Goal: Information Seeking & Learning: Learn about a topic

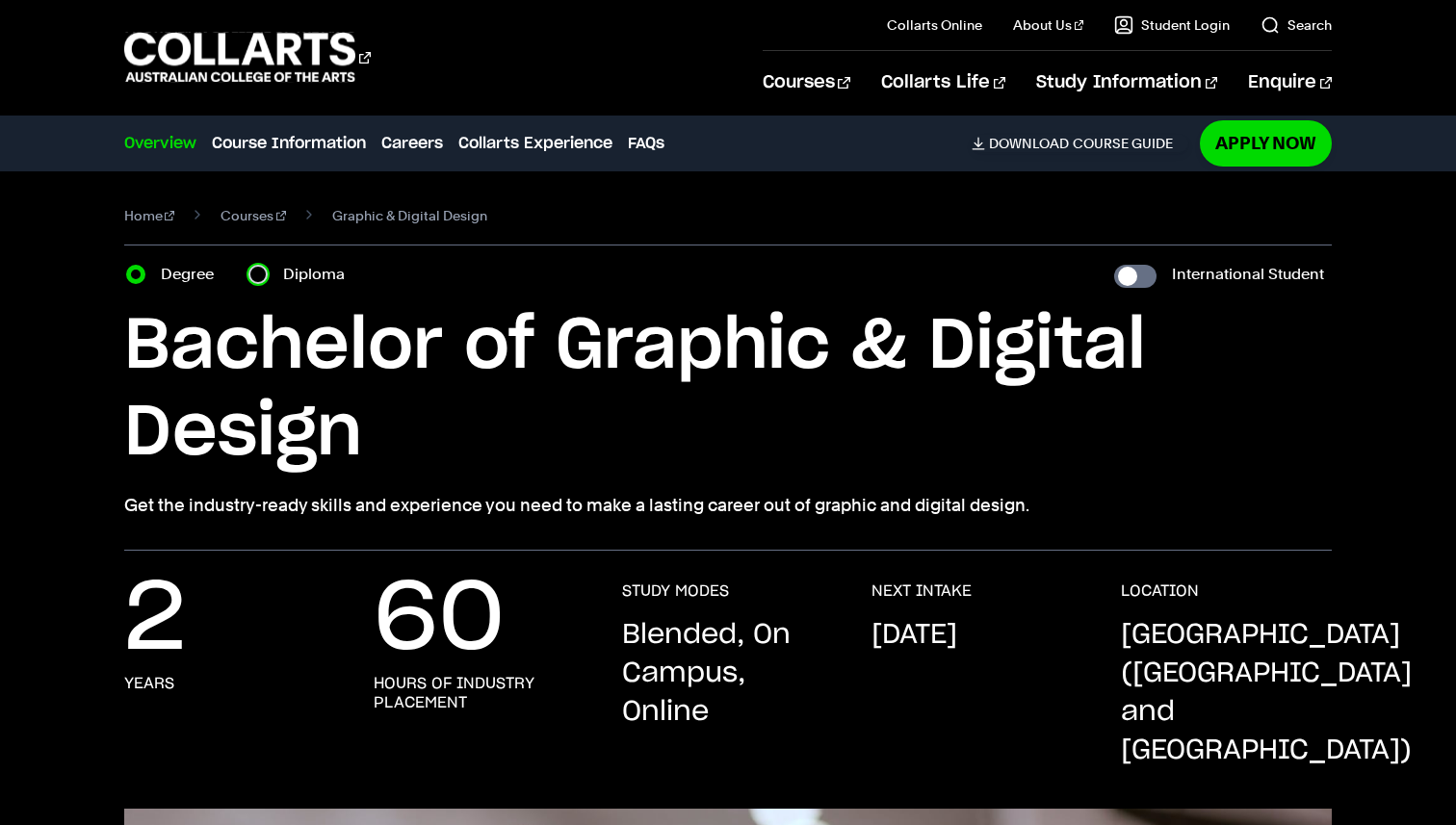
click at [258, 272] on input "Diploma" at bounding box center [257, 274] width 19 height 19
radio input "true"
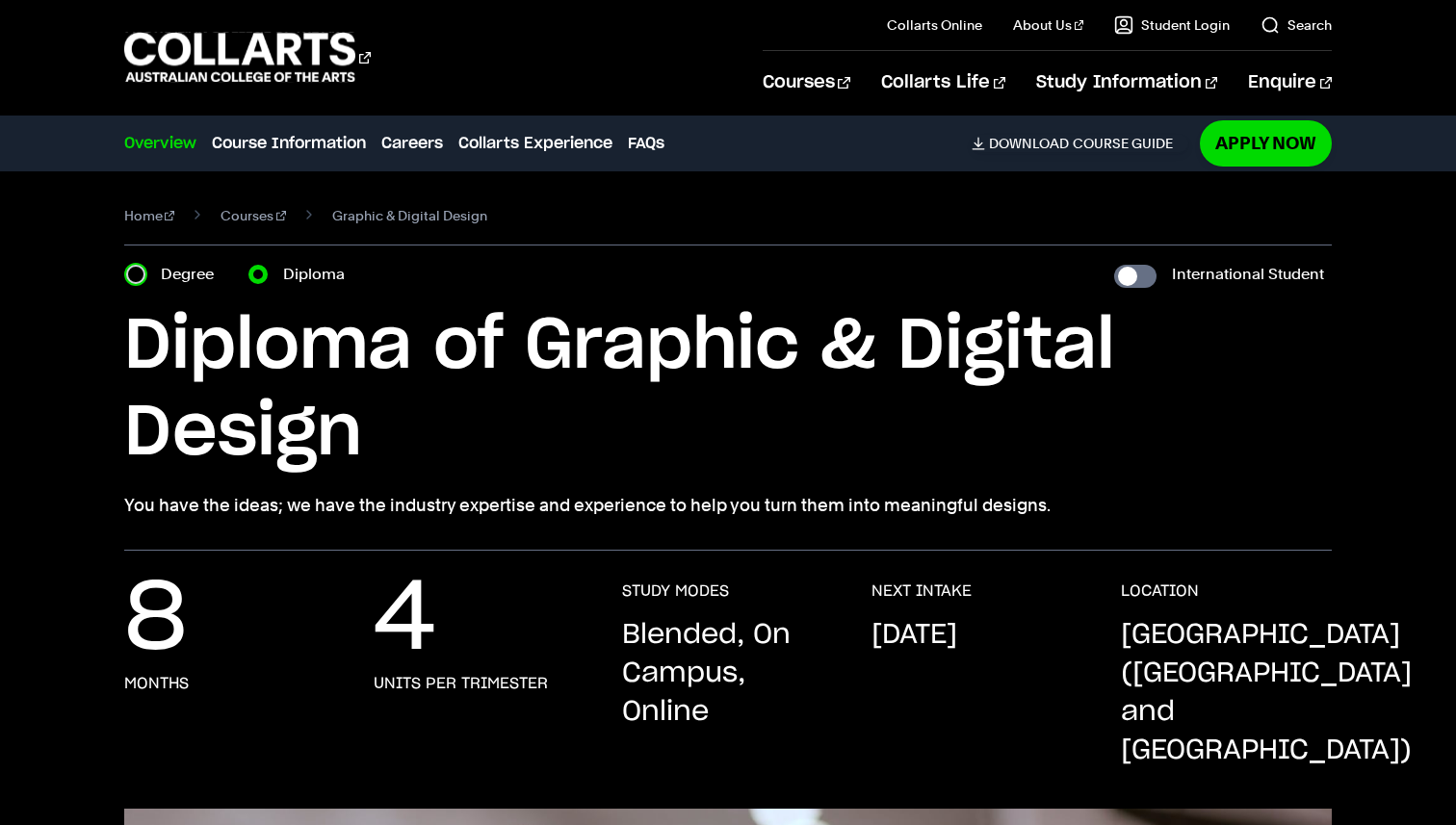
click at [135, 280] on input "Degree" at bounding box center [135, 274] width 19 height 19
radio input "true"
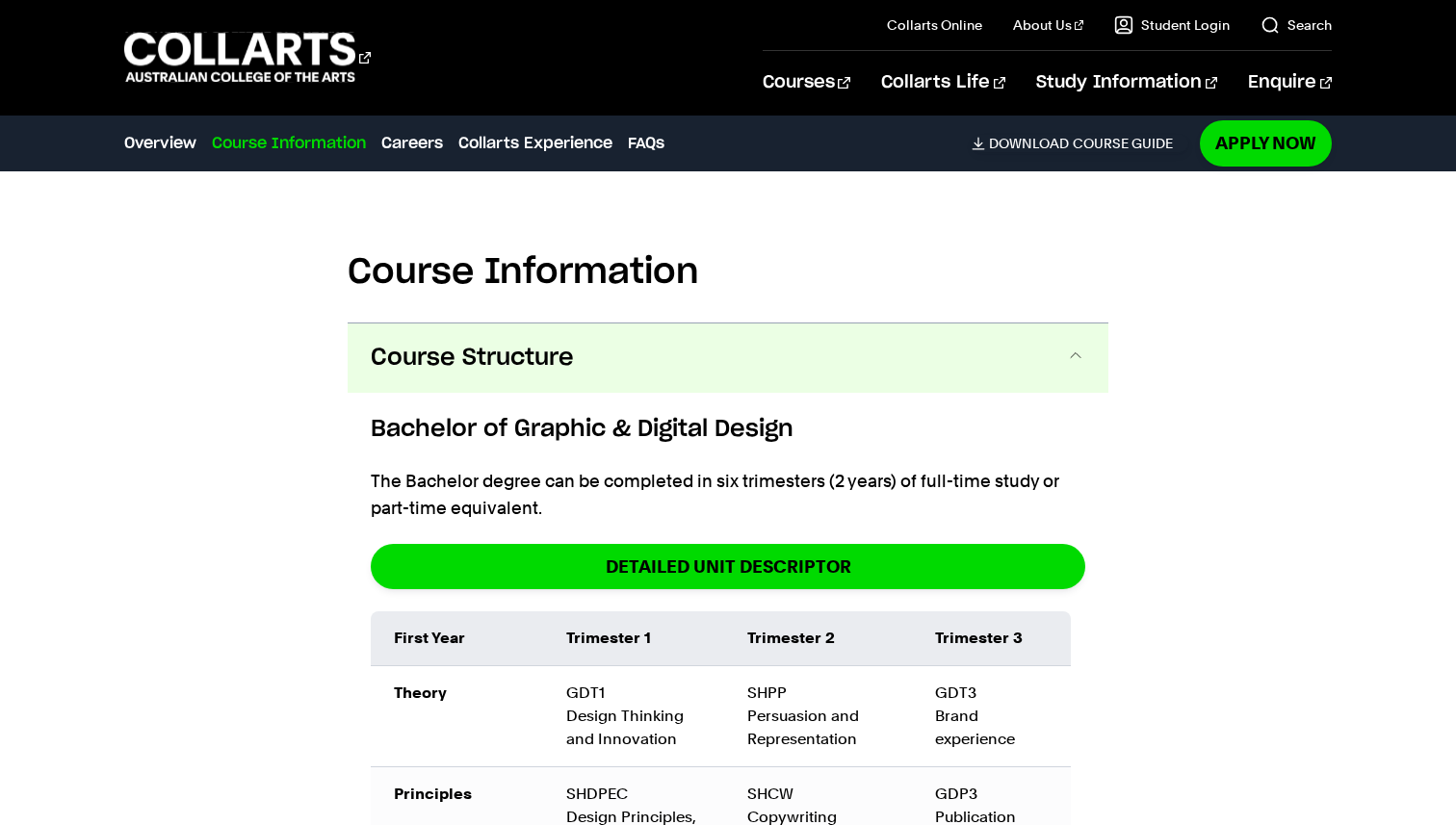
scroll to position [2427, 0]
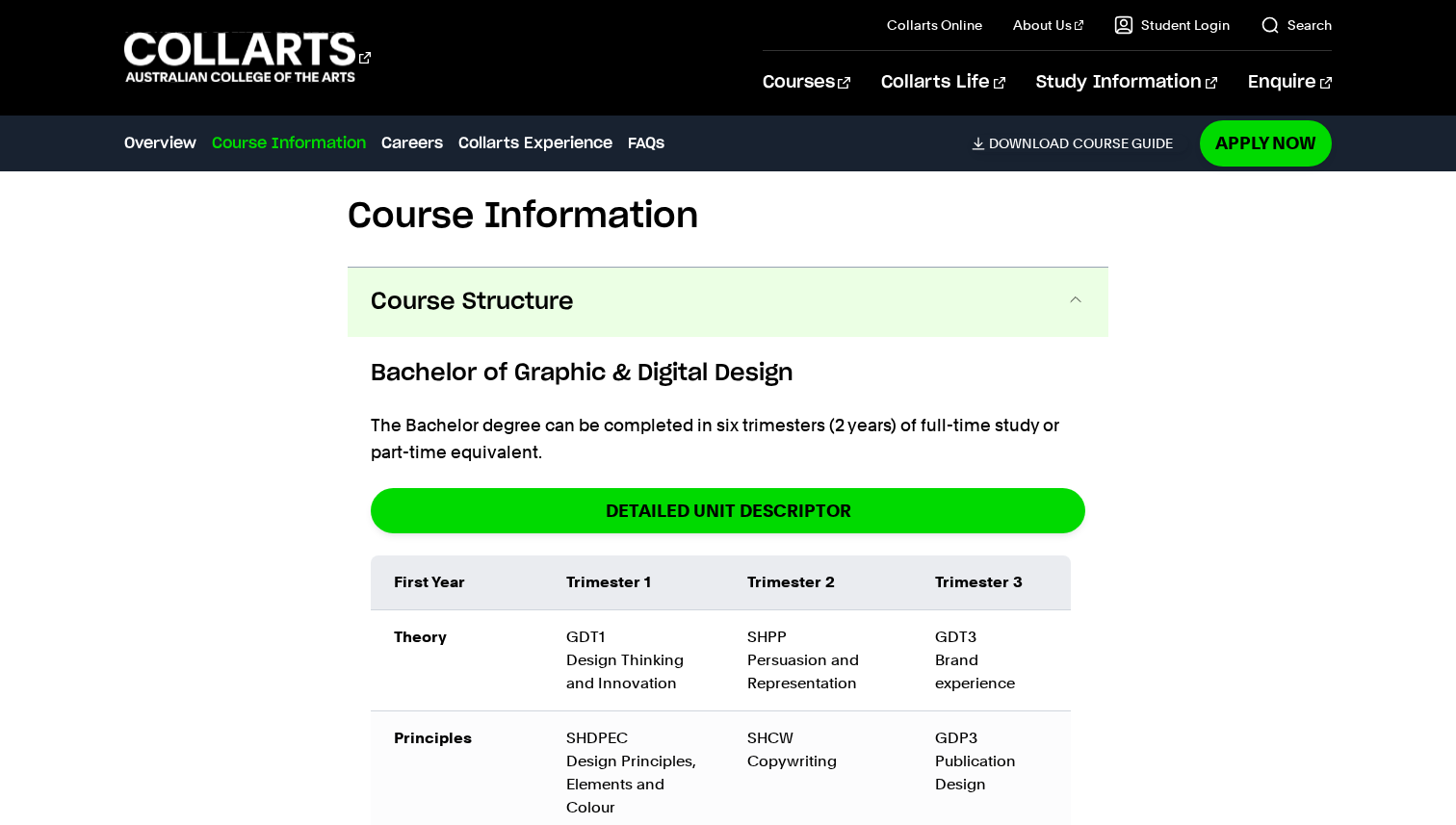
click at [1038, 268] on button "Course Structure" at bounding box center [728, 302] width 761 height 69
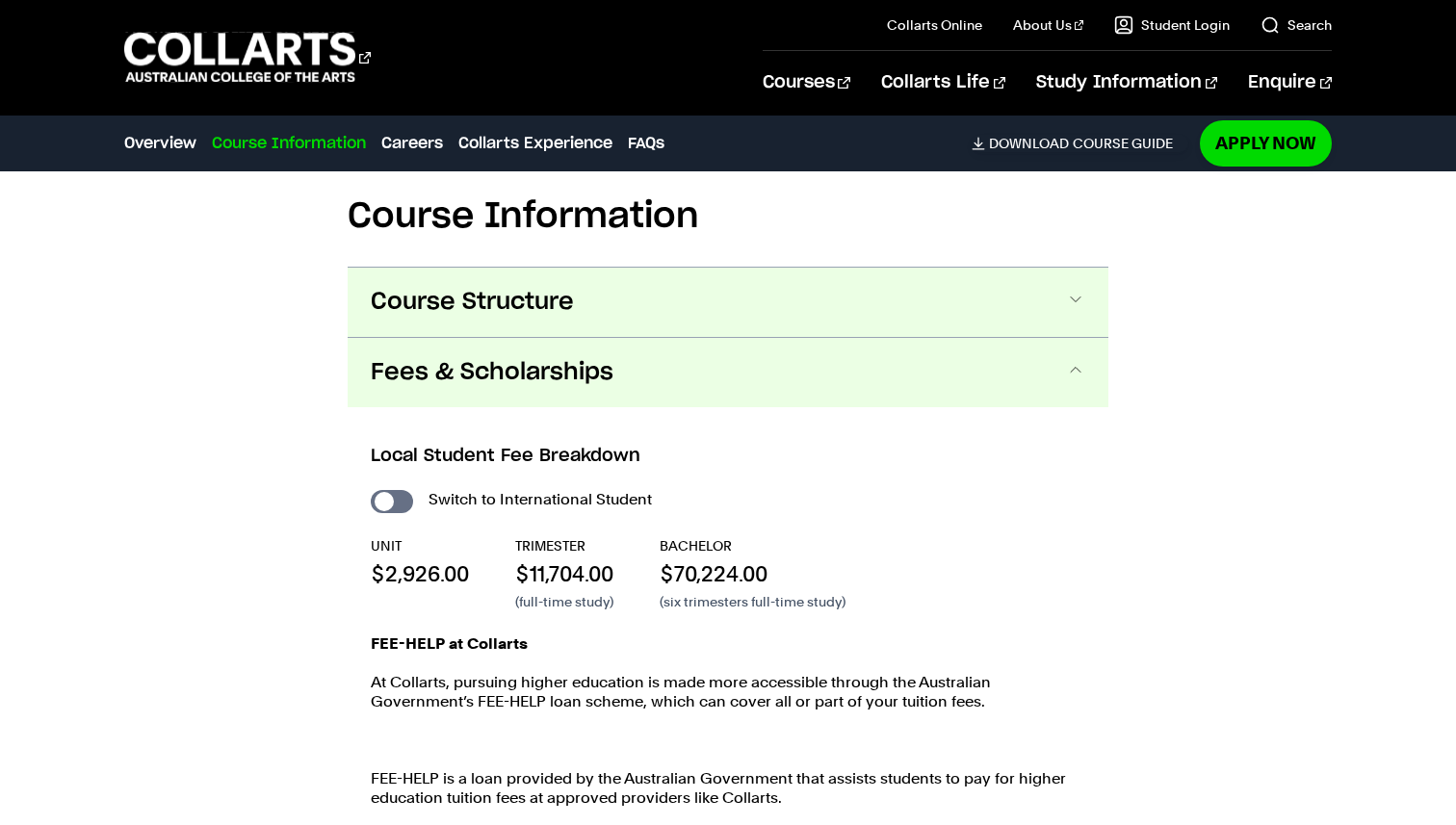
click at [1038, 268] on button "Course Structure" at bounding box center [728, 302] width 761 height 69
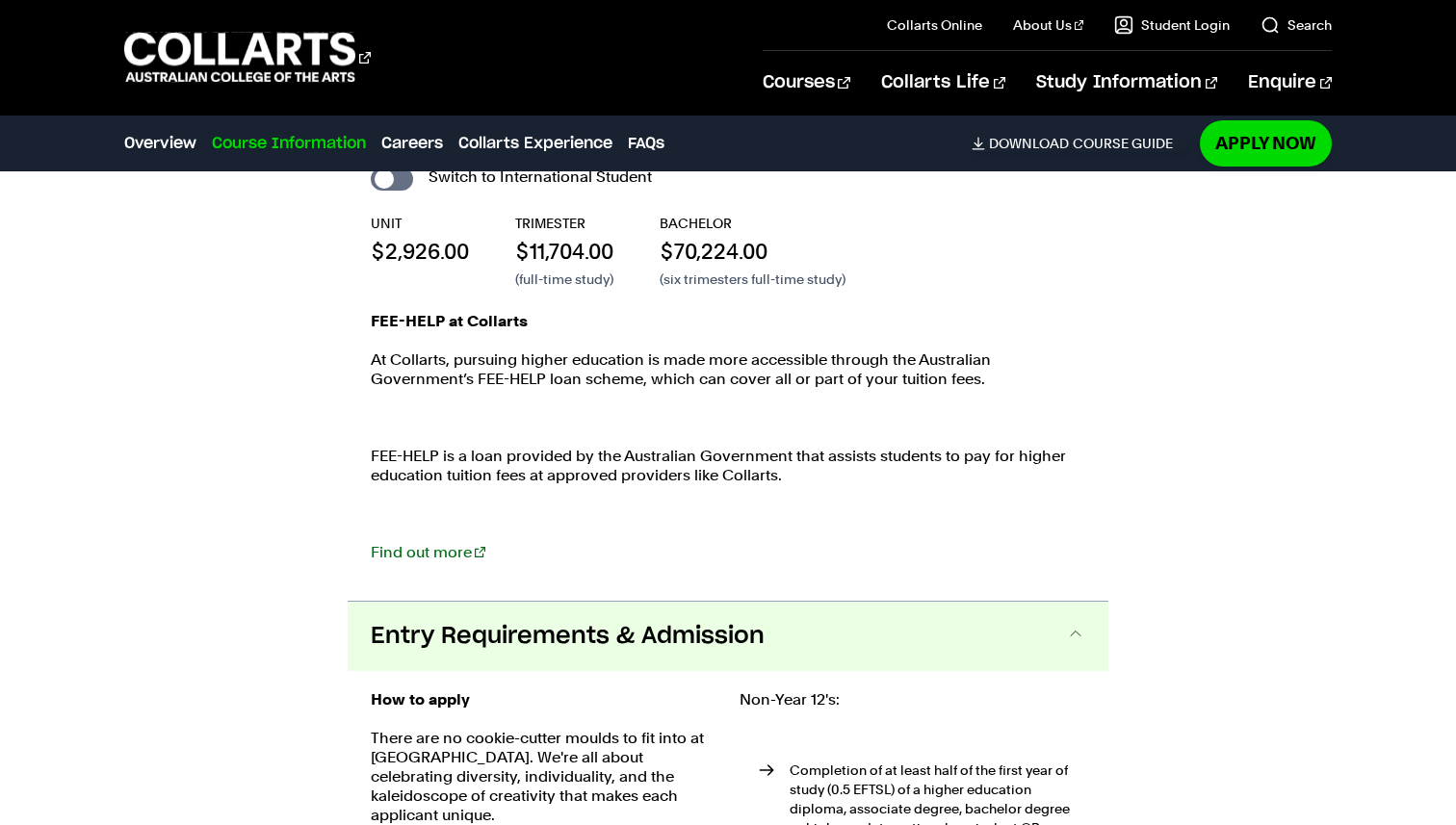
scroll to position [4256, 0]
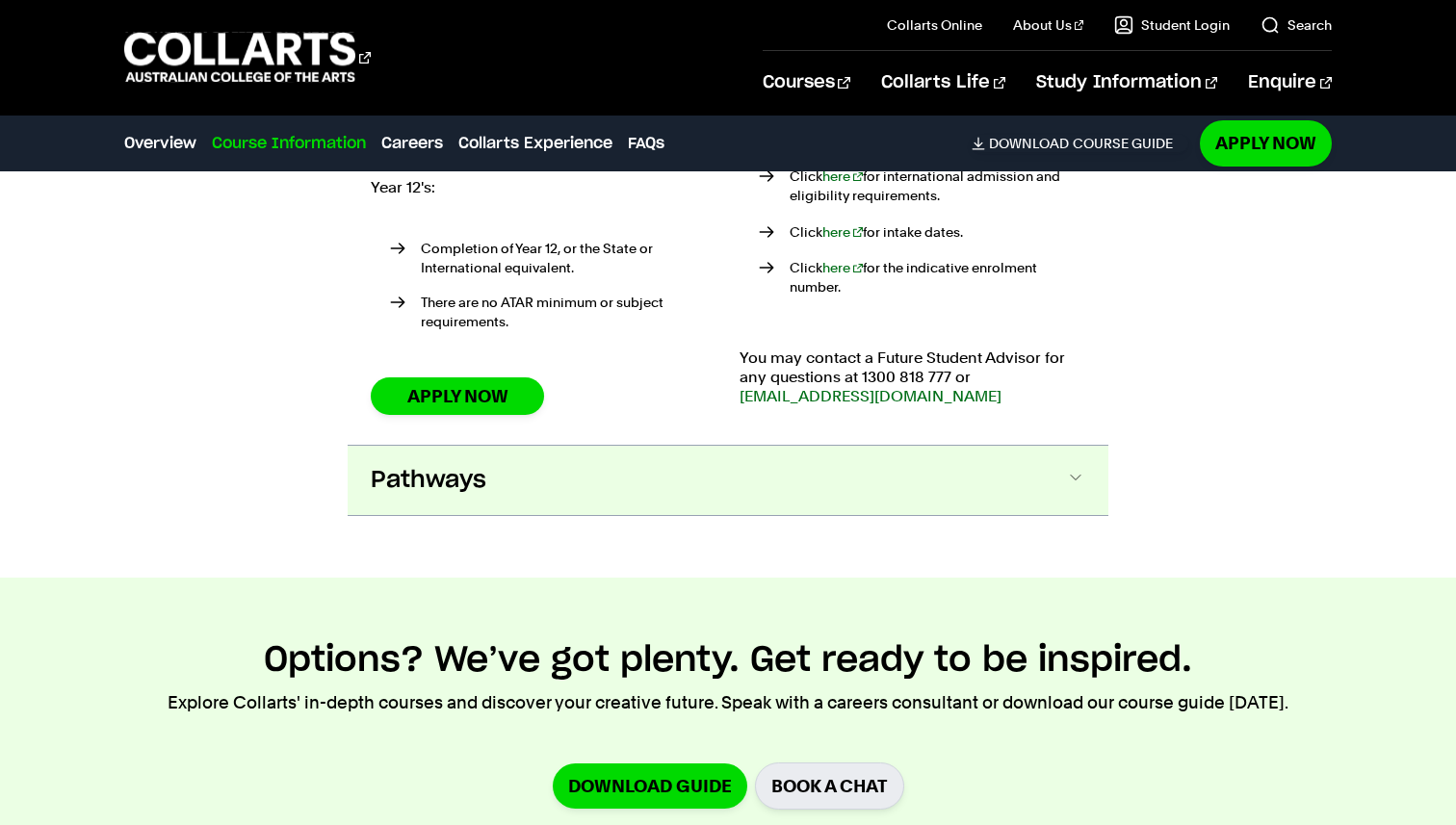
click at [427, 465] on span "Pathways" at bounding box center [429, 480] width 116 height 31
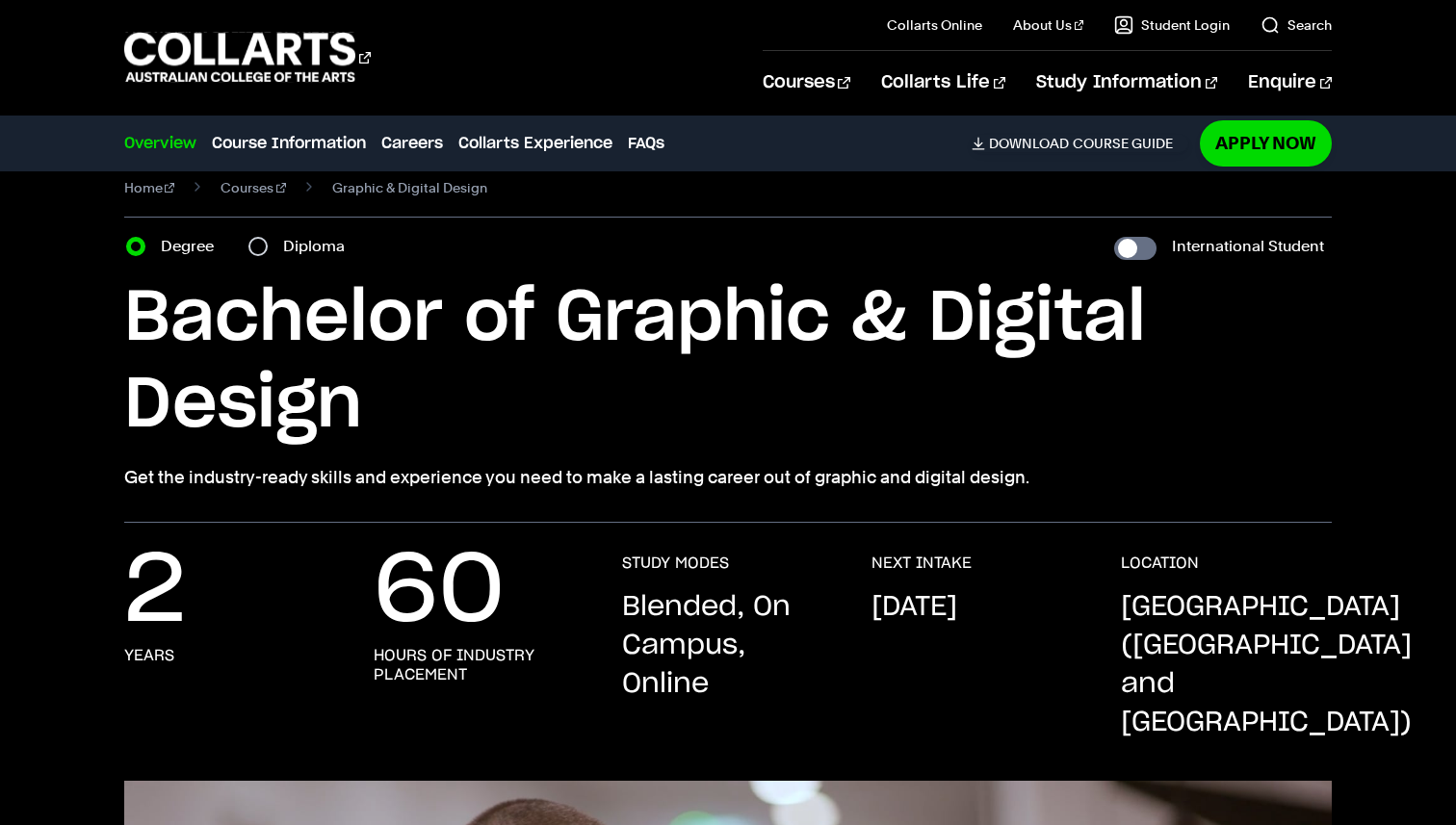
scroll to position [0, 0]
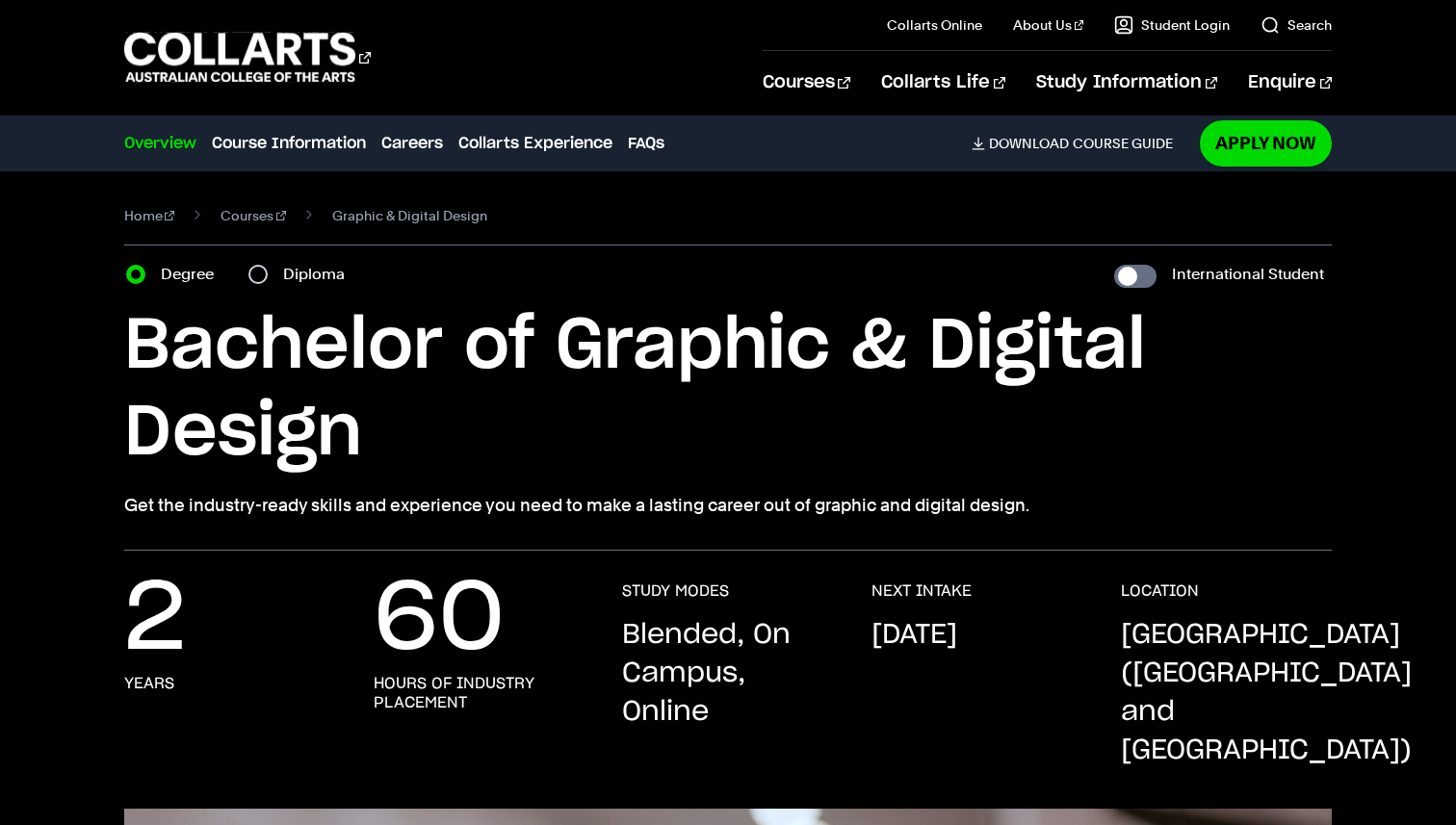
click at [282, 259] on section "Home Courses Graphic & Digital Design Course variant Degree Diploma Internation…" at bounding box center [728, 360] width 1208 height 379
click at [252, 273] on input "Diploma" at bounding box center [257, 274] width 19 height 19
radio input "true"
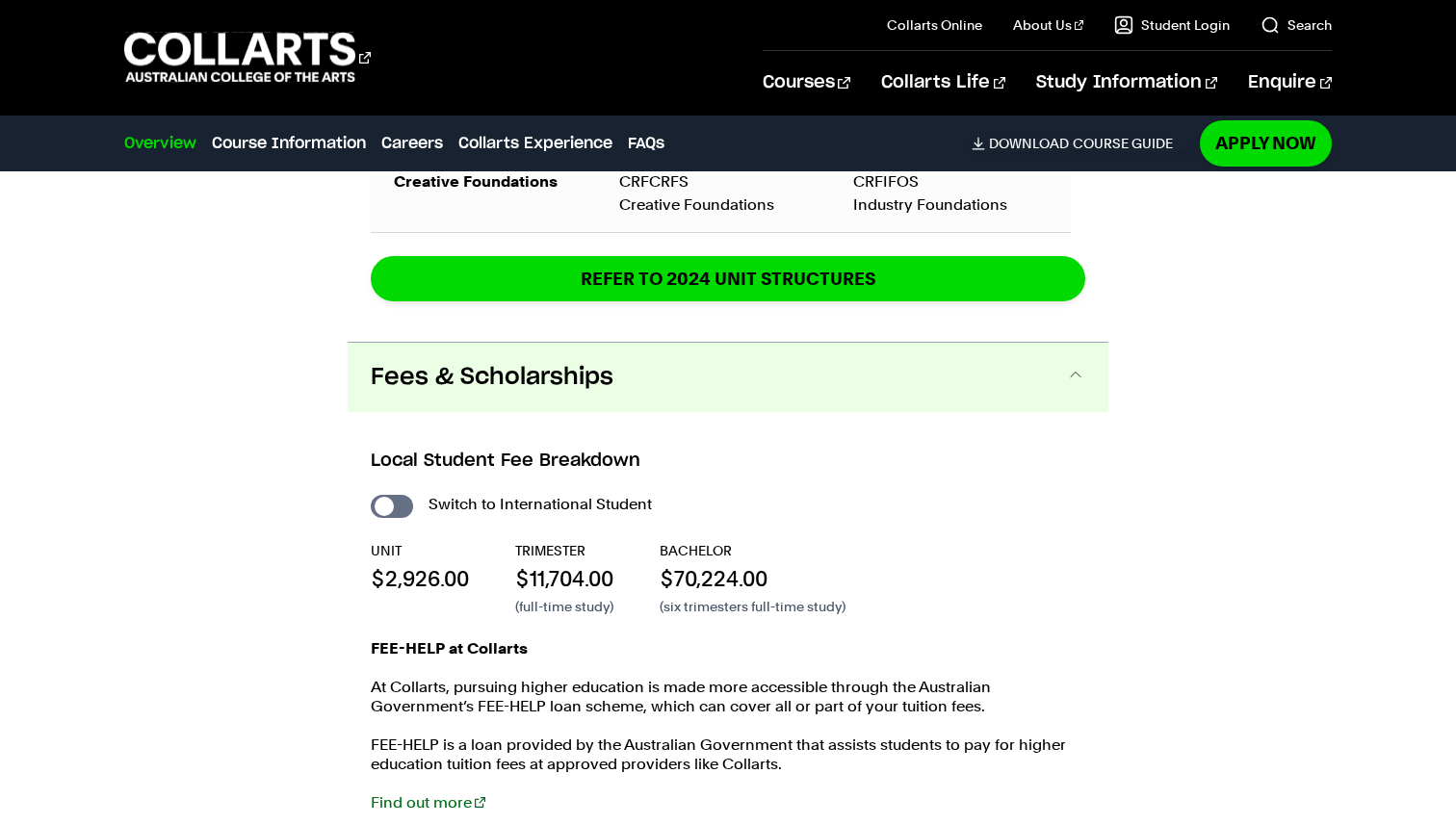
scroll to position [3017, 0]
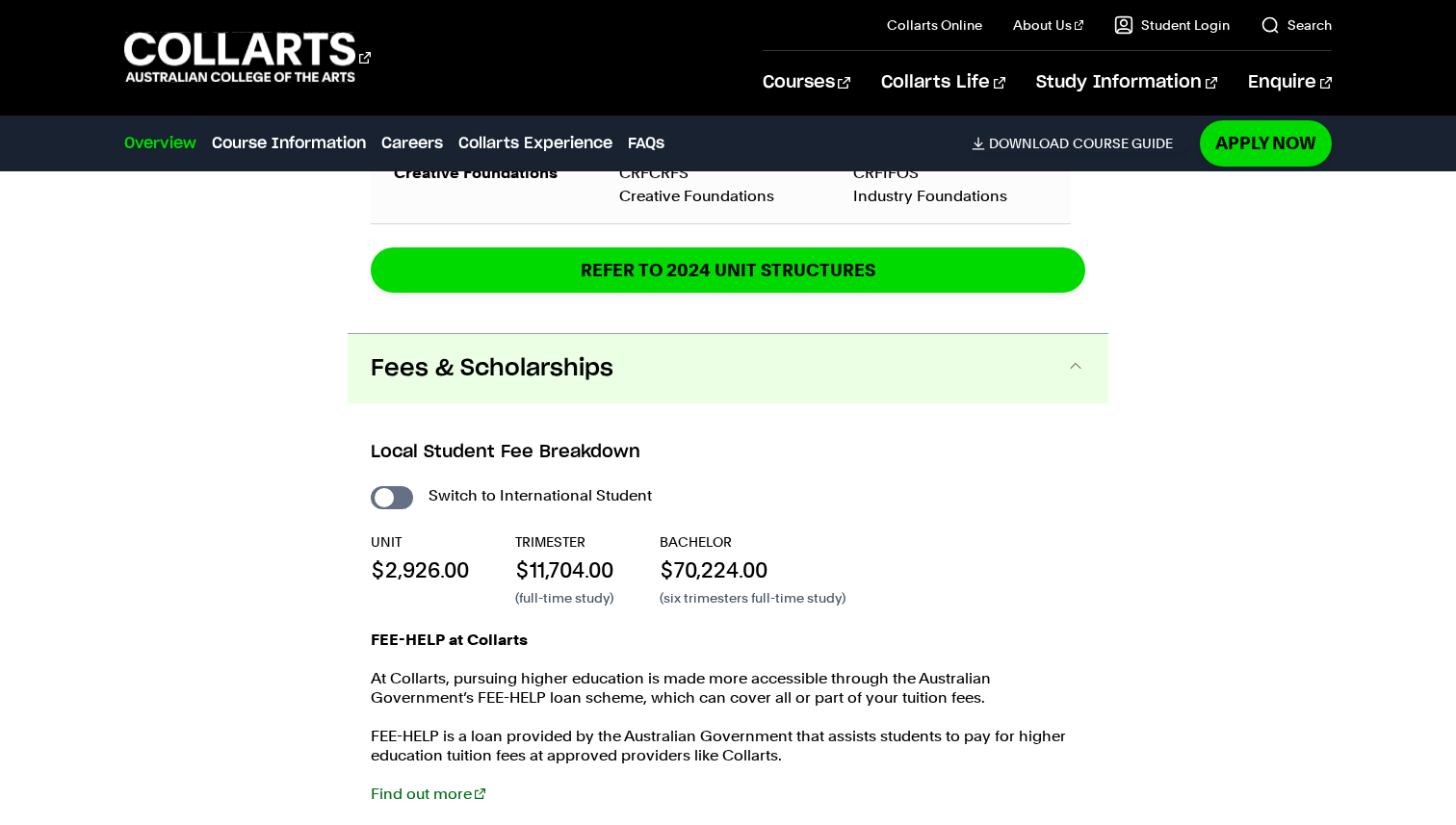
click at [553, 556] on p "$11,704.00" at bounding box center [564, 570] width 98 height 29
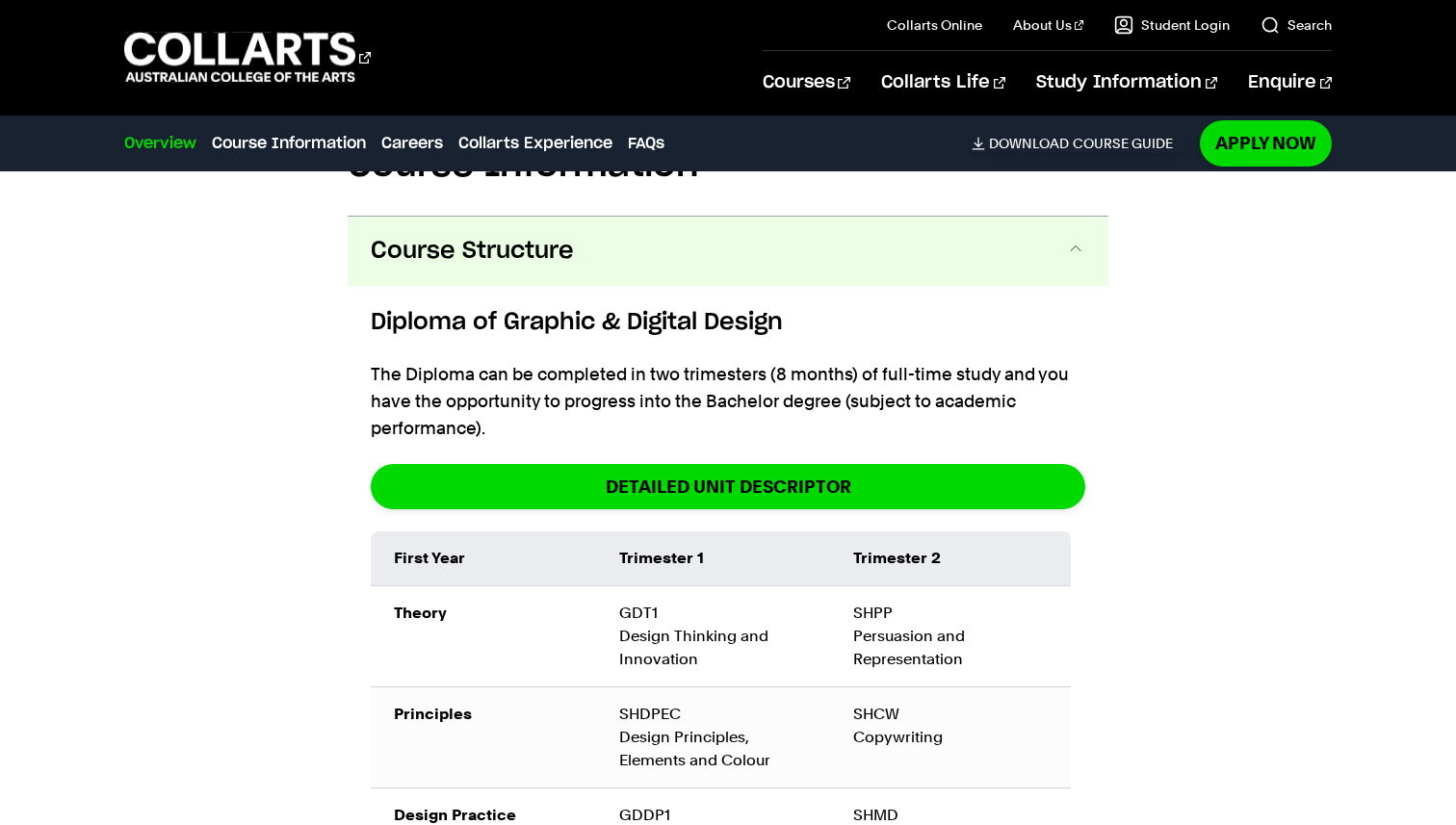
scroll to position [2269, 0]
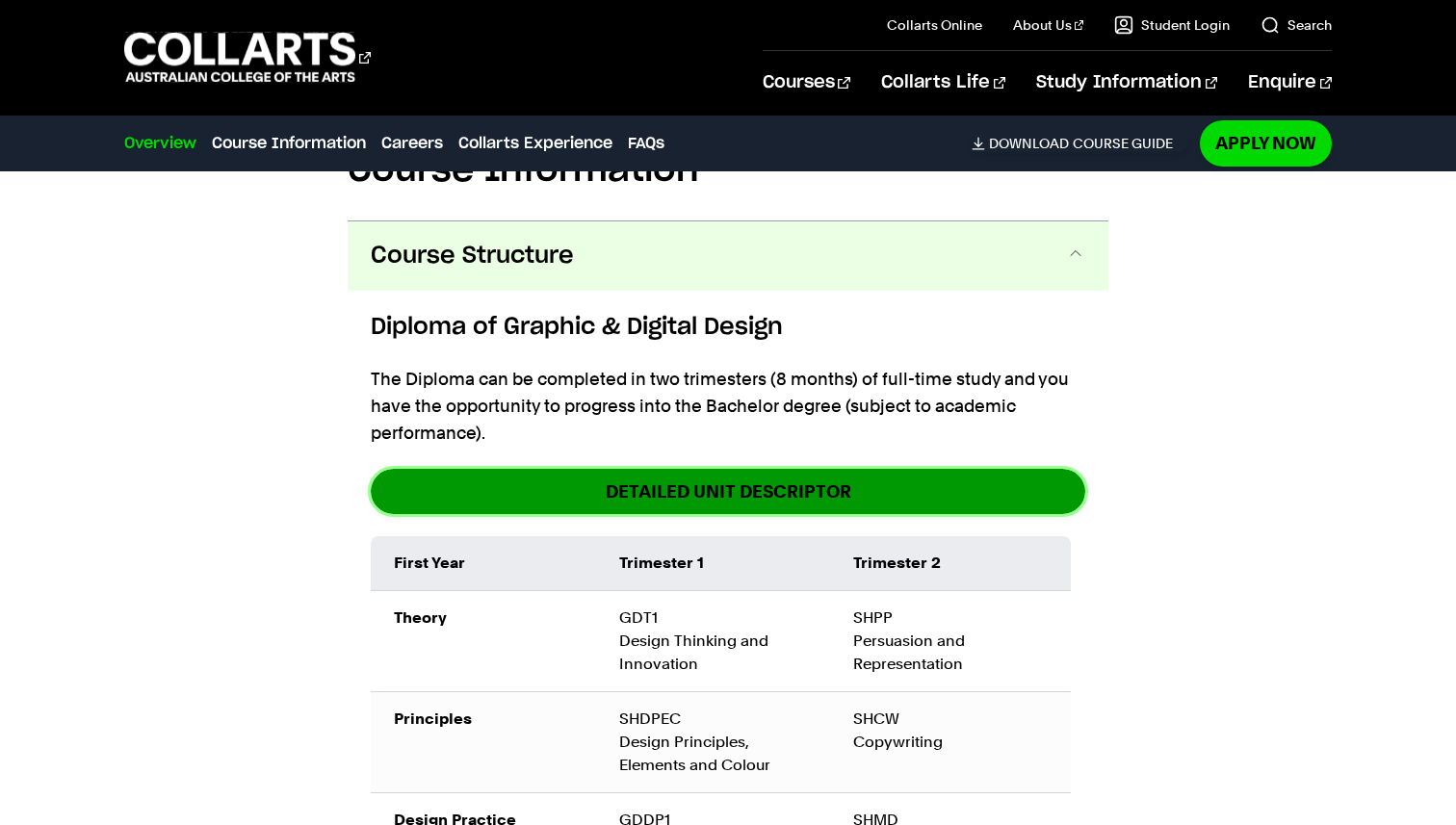
click at [823, 469] on link "DETAILED UNIT DESCRIPTOR" at bounding box center [728, 491] width 714 height 45
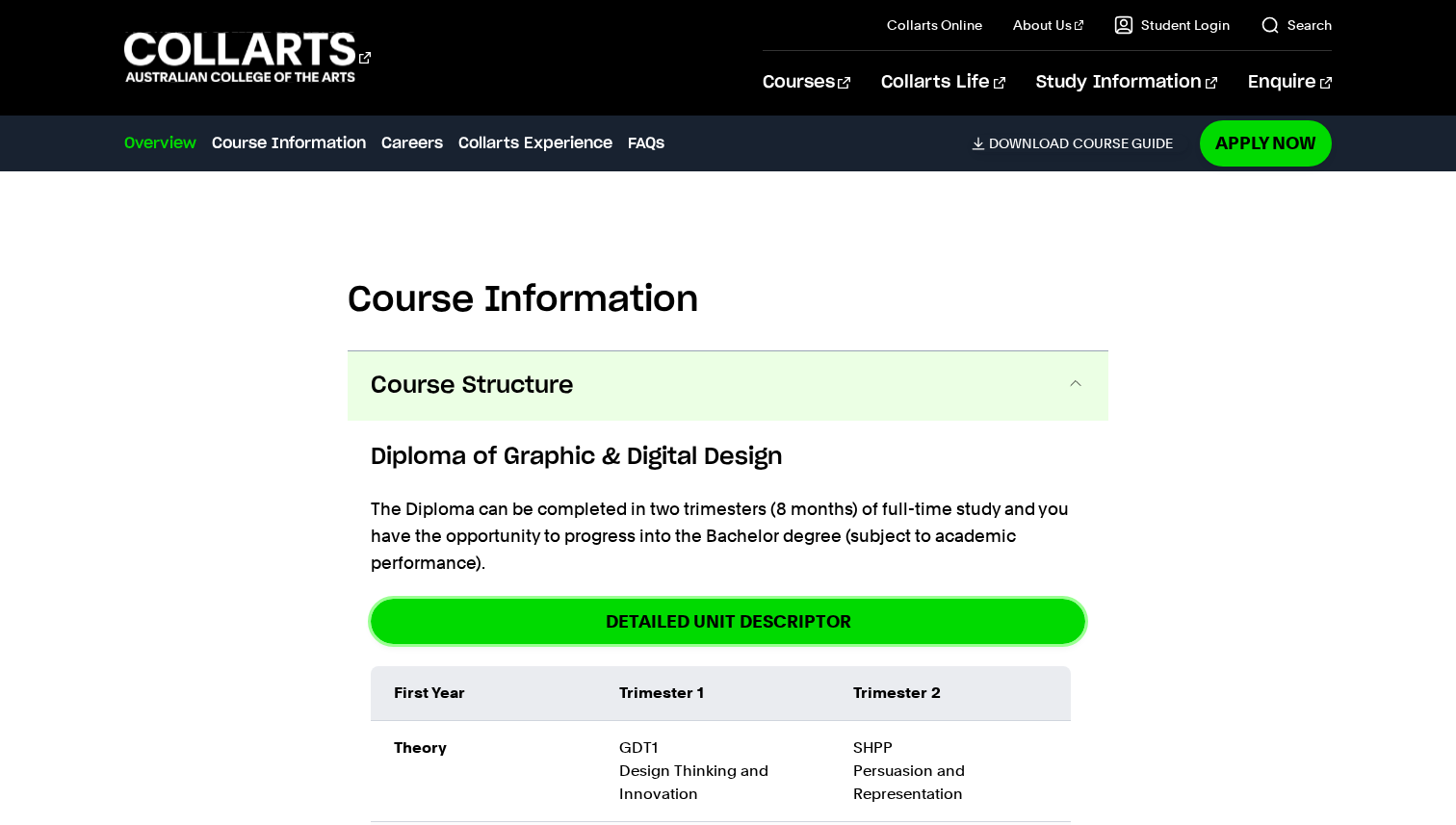
scroll to position [2173, 0]
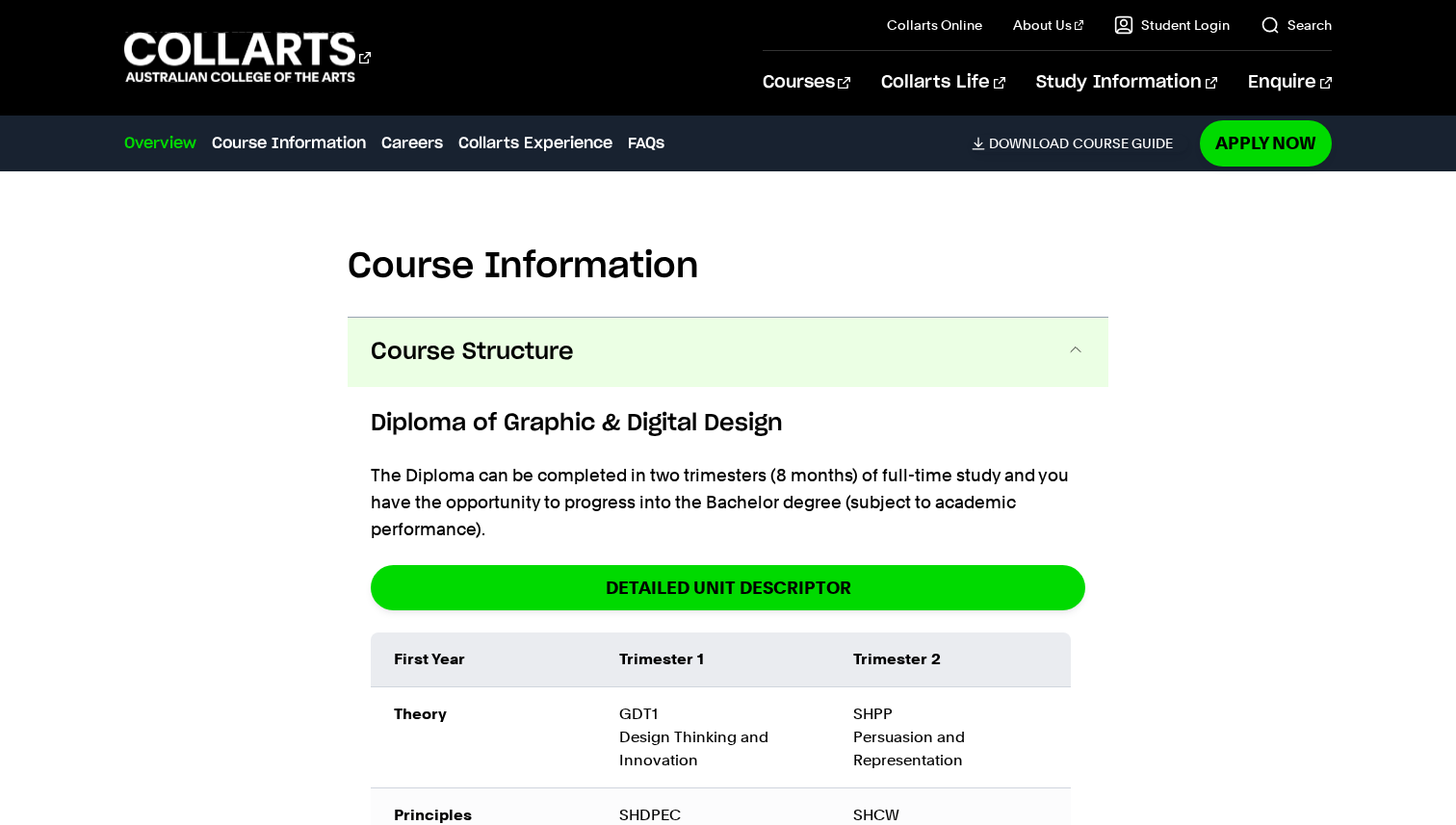
click at [1107, 318] on button "Course Structure" at bounding box center [728, 352] width 761 height 69
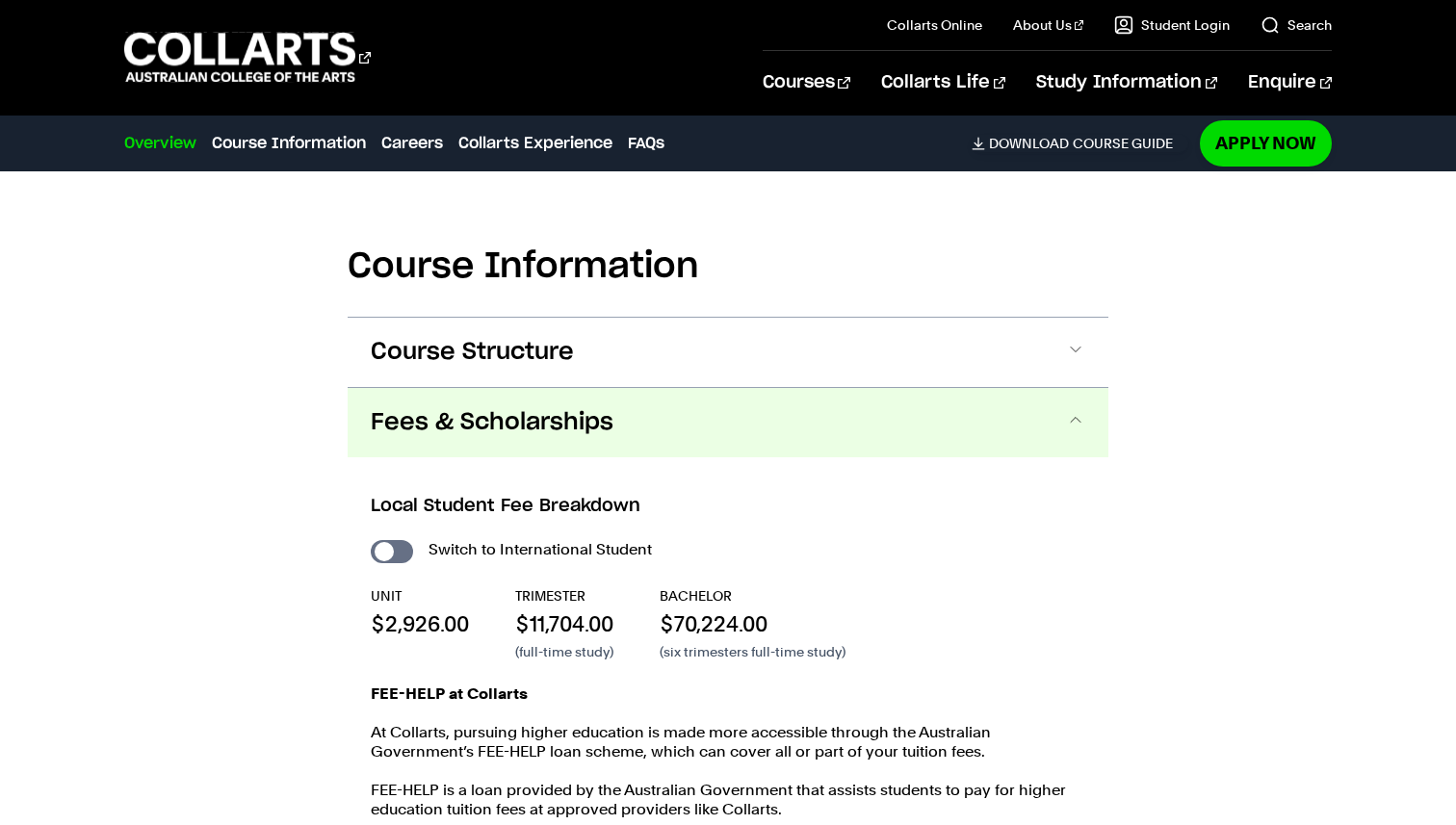
click at [1055, 388] on button "Fees & Scholarships" at bounding box center [728, 422] width 761 height 69
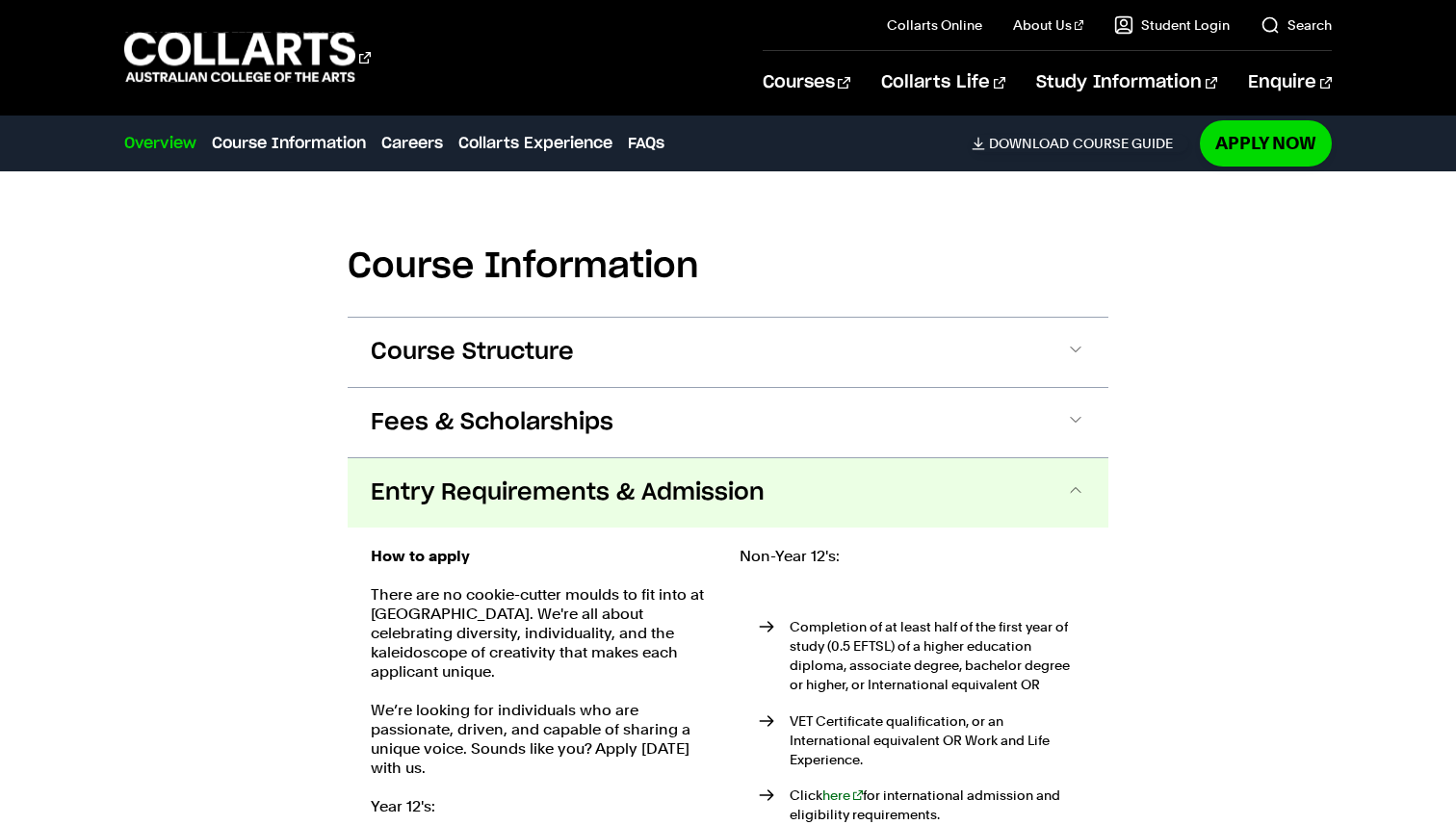
click at [1083, 480] on span at bounding box center [1075, 492] width 19 height 25
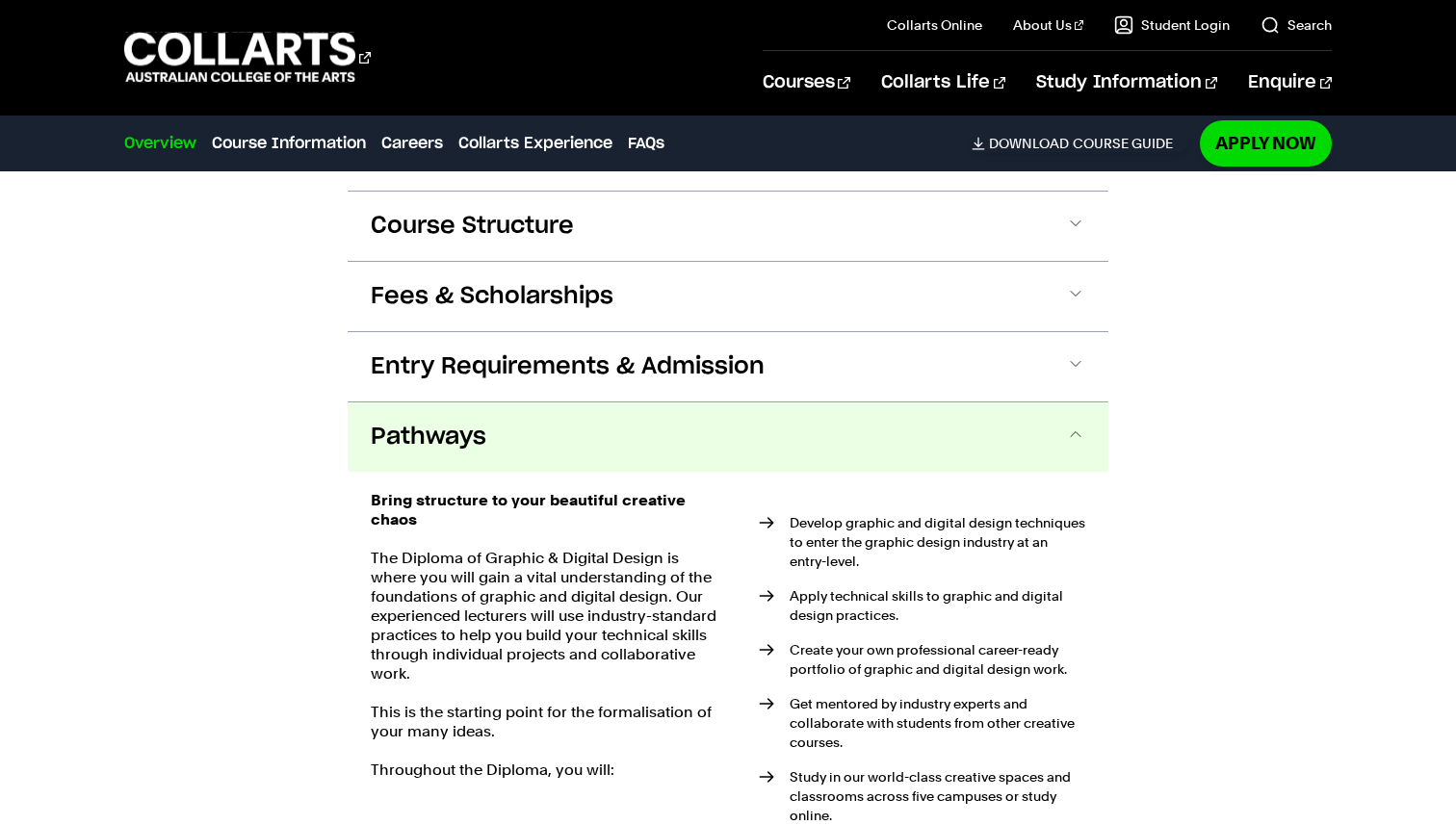
scroll to position [2305, 0]
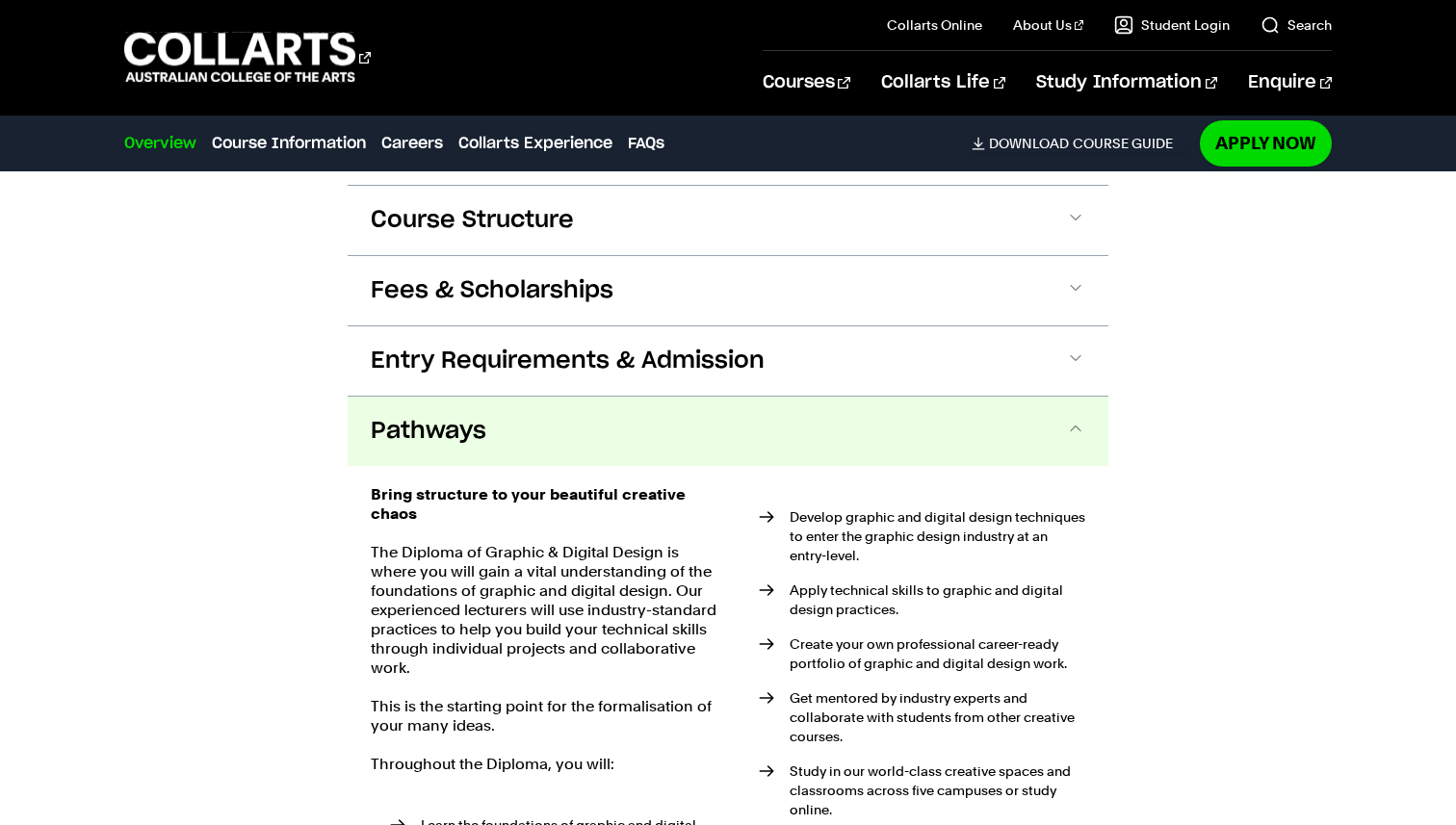
click at [1065, 397] on button "Pathways" at bounding box center [728, 431] width 761 height 69
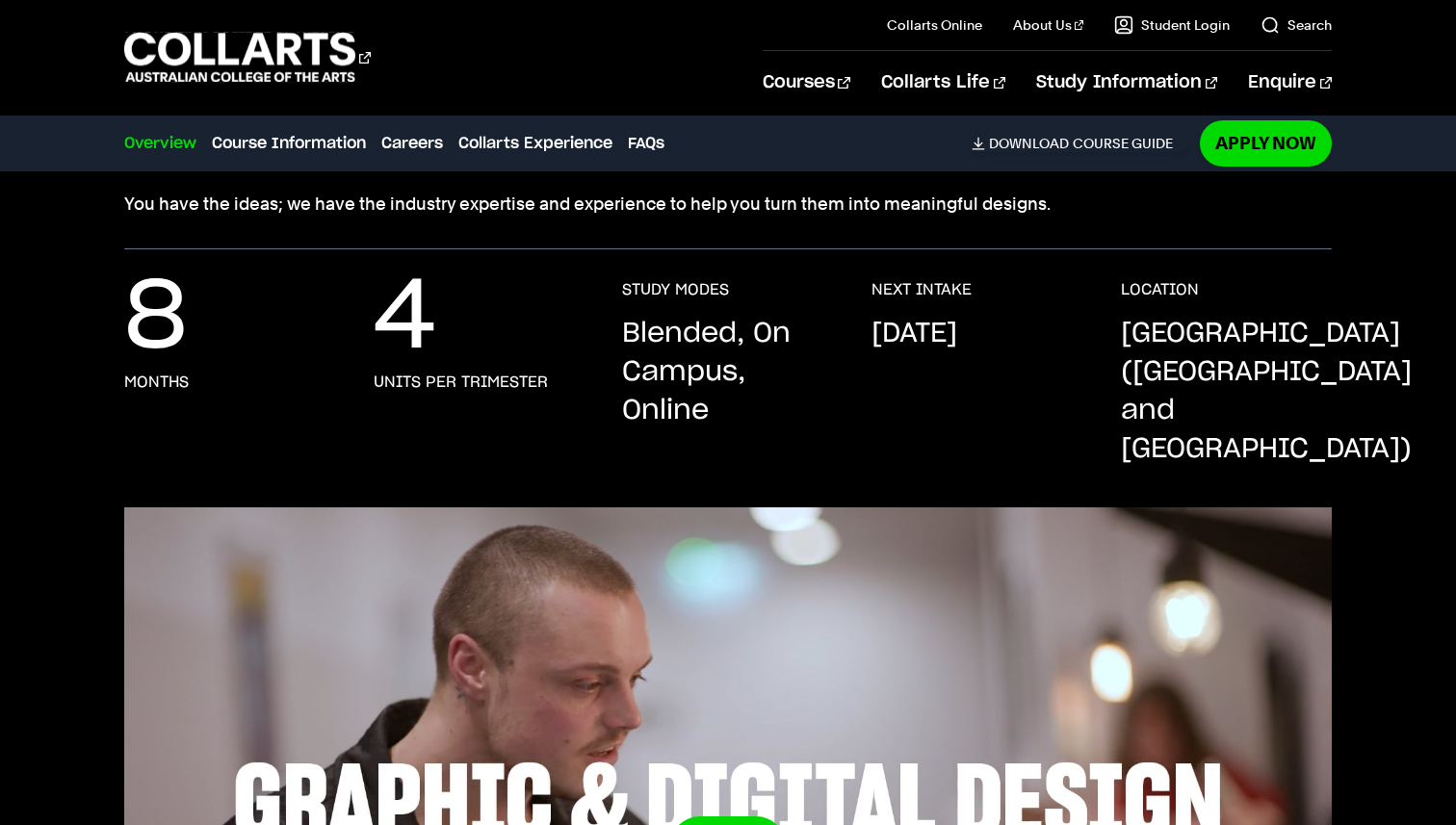
scroll to position [322, 0]
